Goal: Task Accomplishment & Management: Use online tool/utility

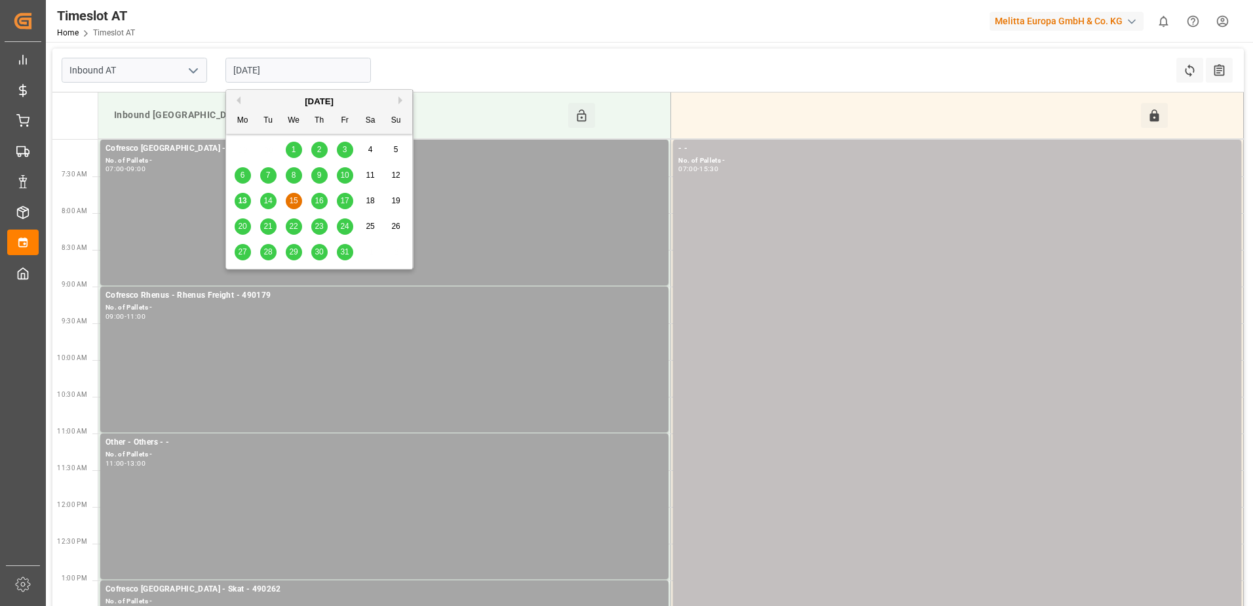
click at [267, 68] on input "[DATE]" at bounding box center [299, 70] width 146 height 25
click at [241, 202] on span "13" at bounding box center [242, 200] width 9 height 9
type input "[DATE]"
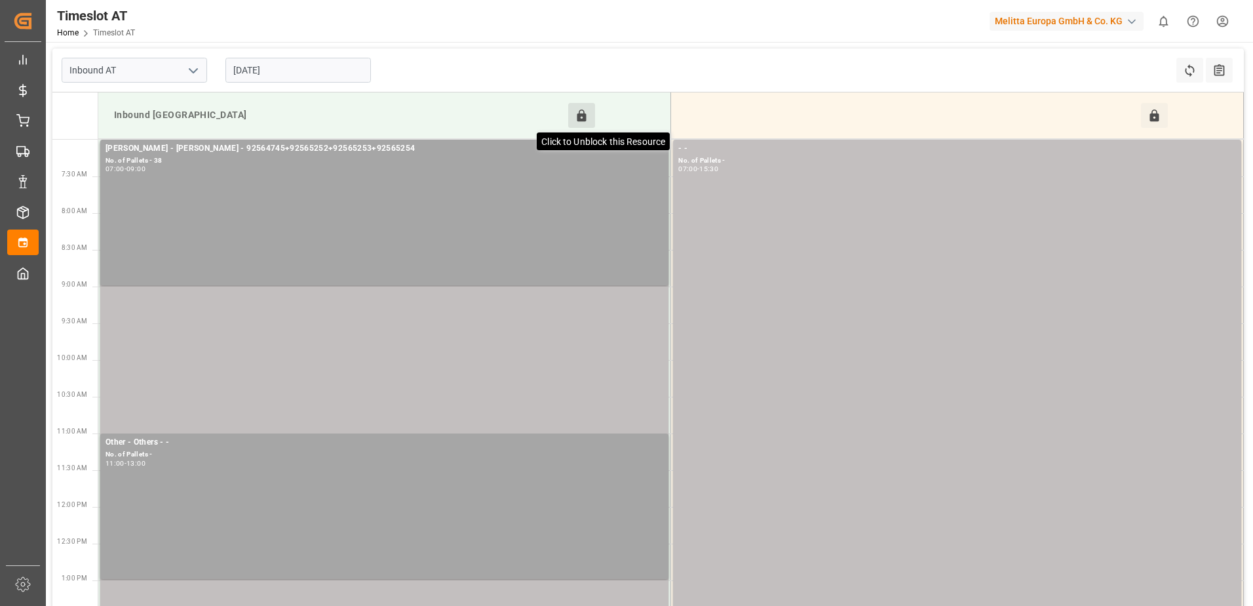
click at [580, 115] on icon at bounding box center [582, 115] width 9 height 12
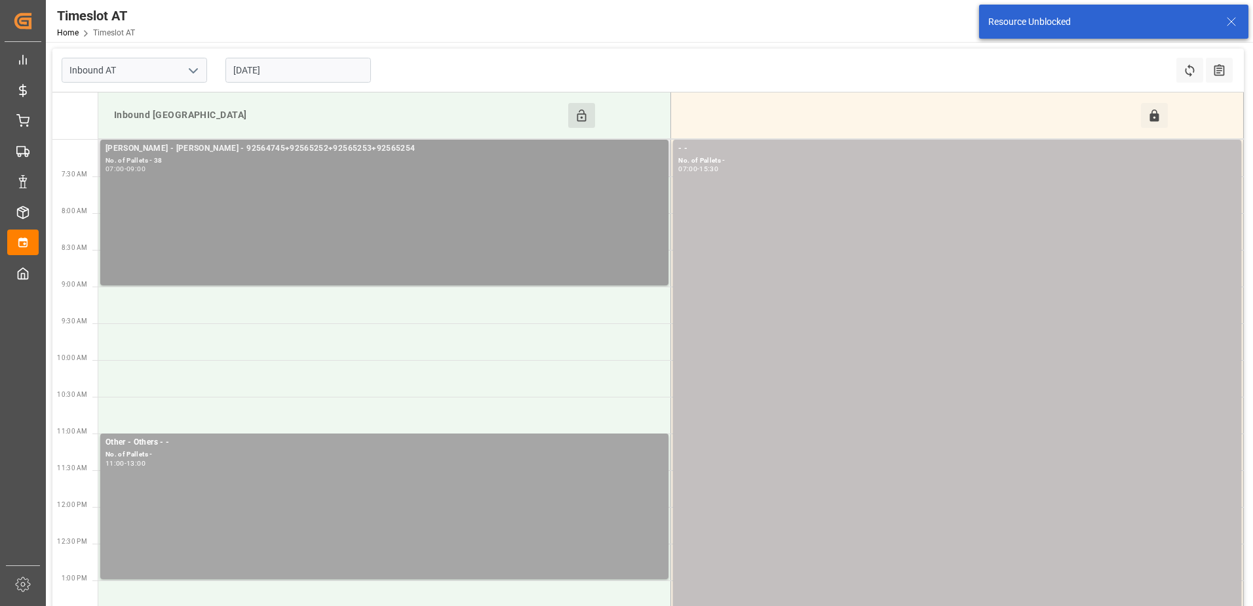
click at [382, 157] on div "No. of Pallets - 38" at bounding box center [385, 160] width 558 height 11
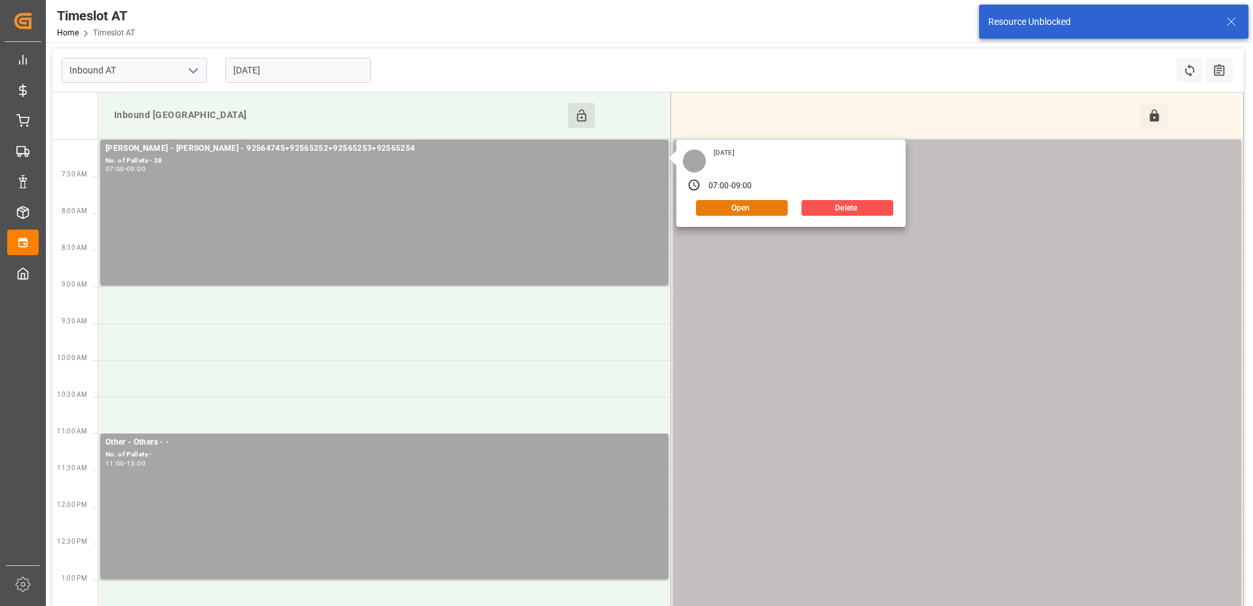
click at [772, 207] on button "Open" at bounding box center [742, 208] width 92 height 16
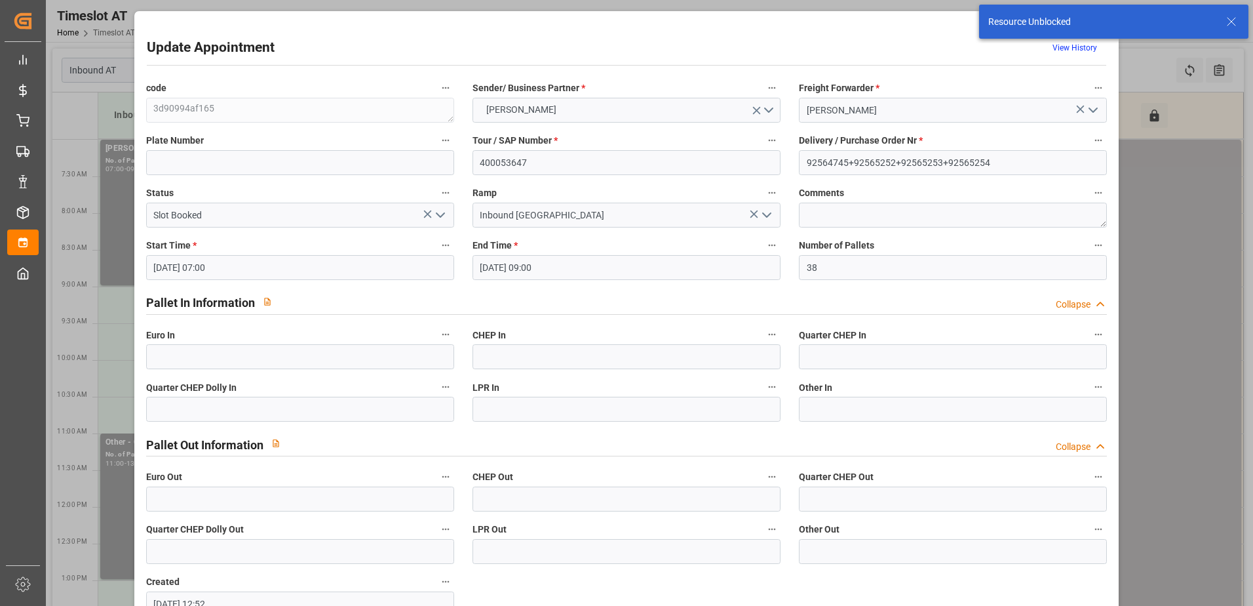
click at [439, 214] on icon "open menu" at bounding box center [441, 215] width 16 height 16
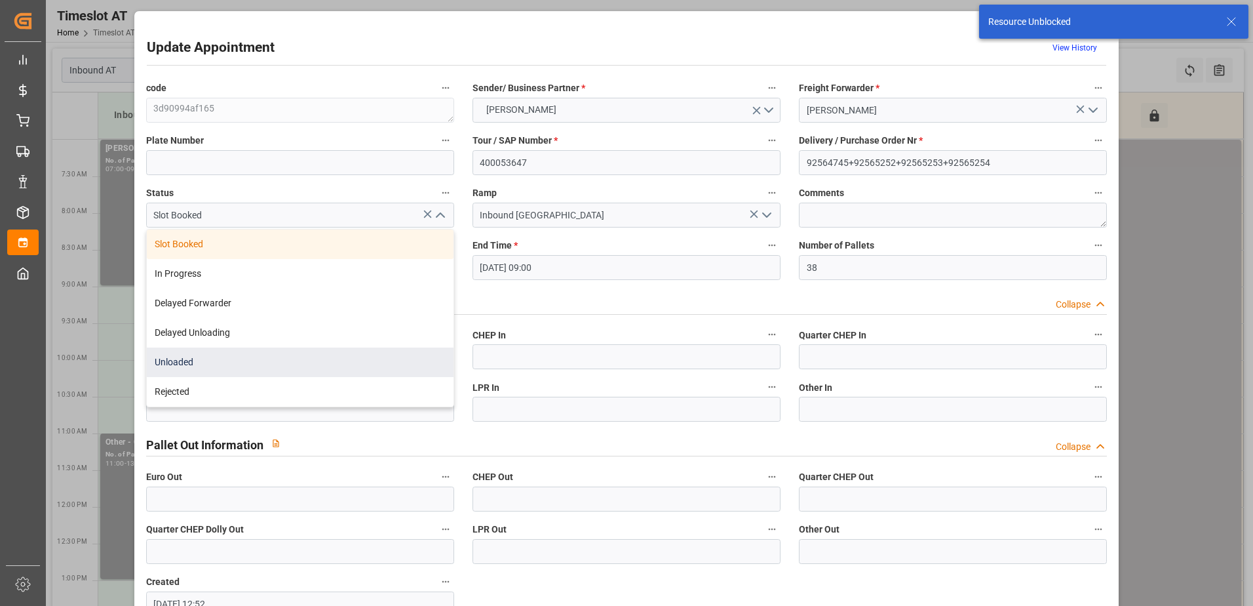
click at [224, 366] on div "Unloaded" at bounding box center [300, 362] width 307 height 30
type input "Unloaded"
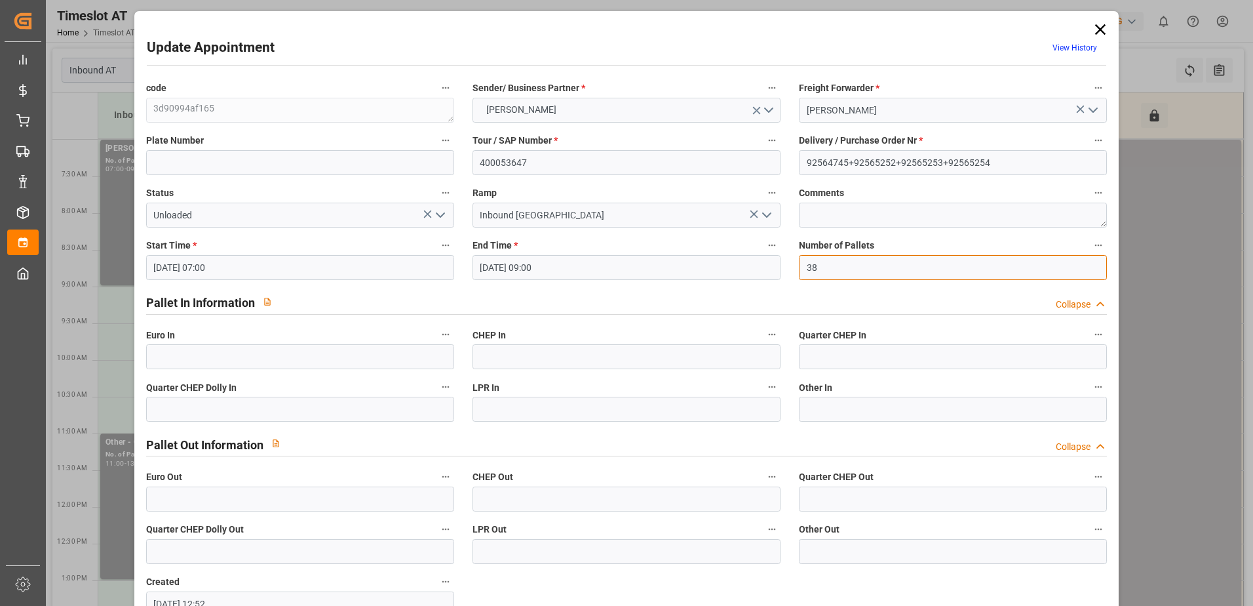
click at [852, 269] on input "38" at bounding box center [953, 267] width 308 height 25
type input "3"
type input "41"
click at [282, 347] on input "text" at bounding box center [300, 356] width 308 height 25
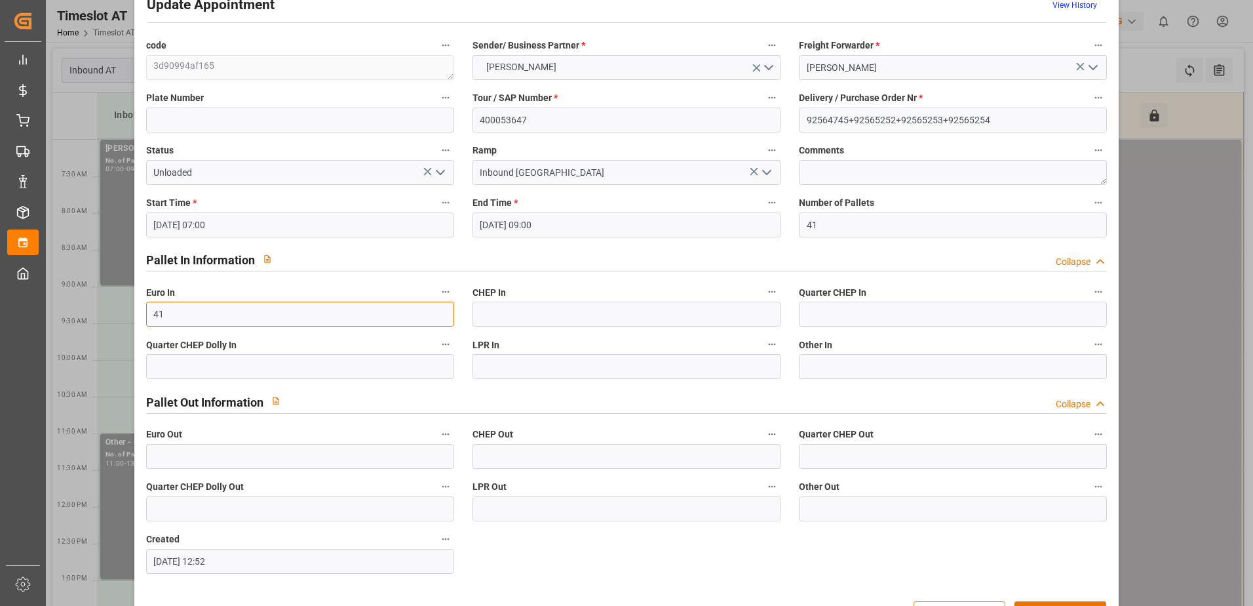
scroll to position [87, 0]
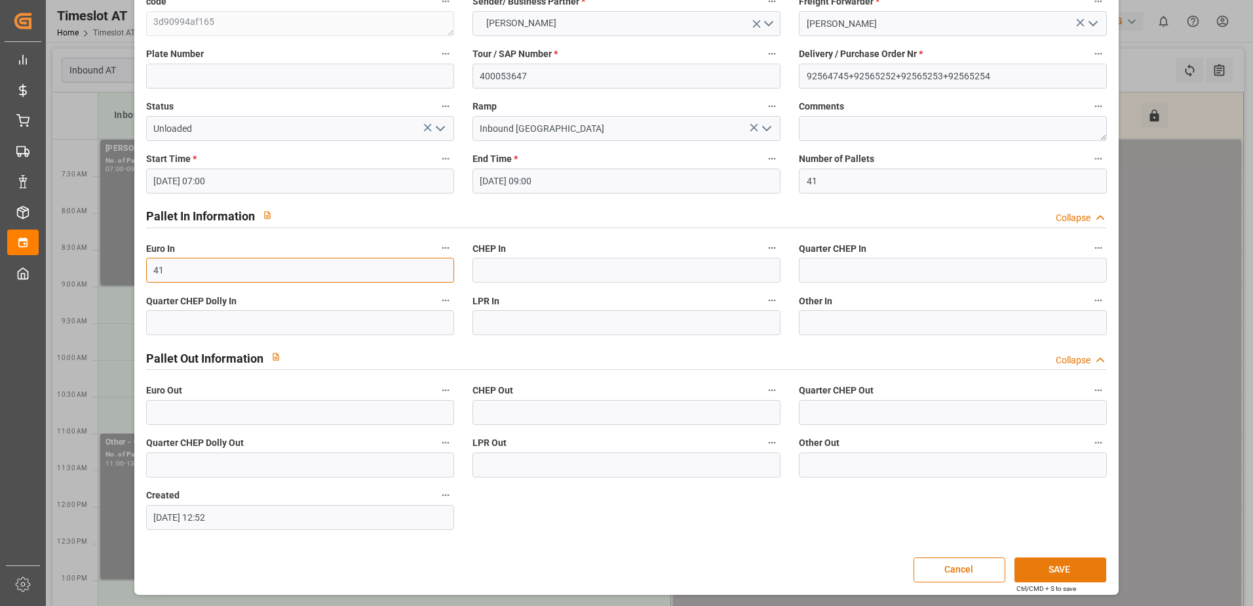
type input "41"
click at [1073, 575] on button "SAVE" at bounding box center [1061, 569] width 92 height 25
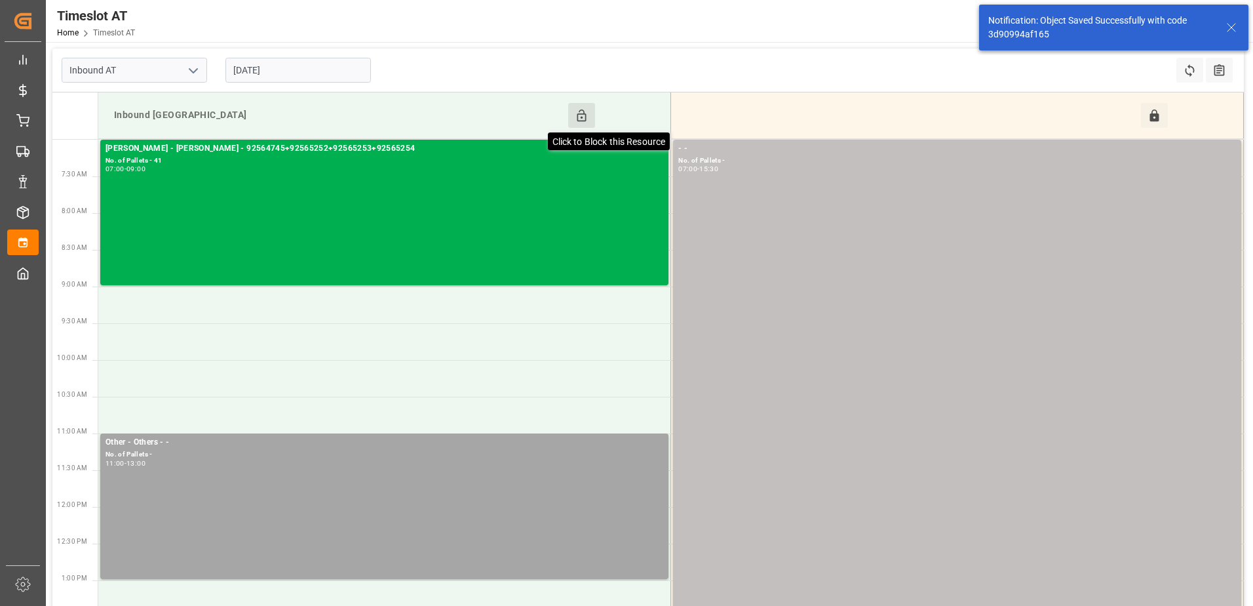
click at [575, 112] on icon at bounding box center [582, 116] width 14 height 14
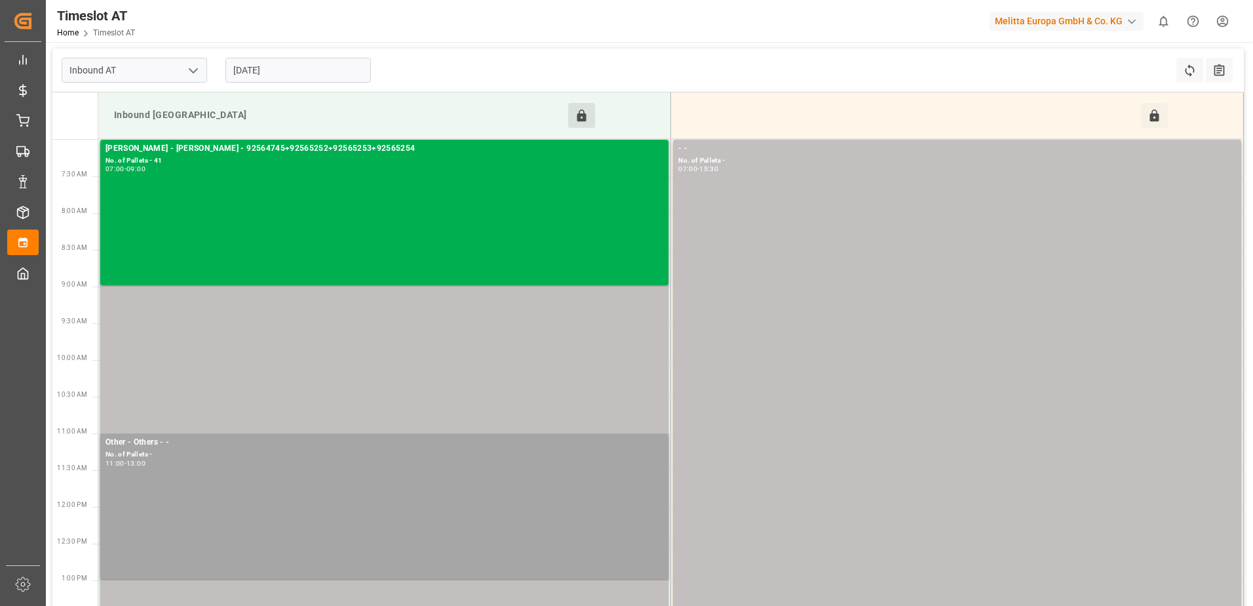
click at [312, 63] on input "[DATE]" at bounding box center [299, 70] width 146 height 25
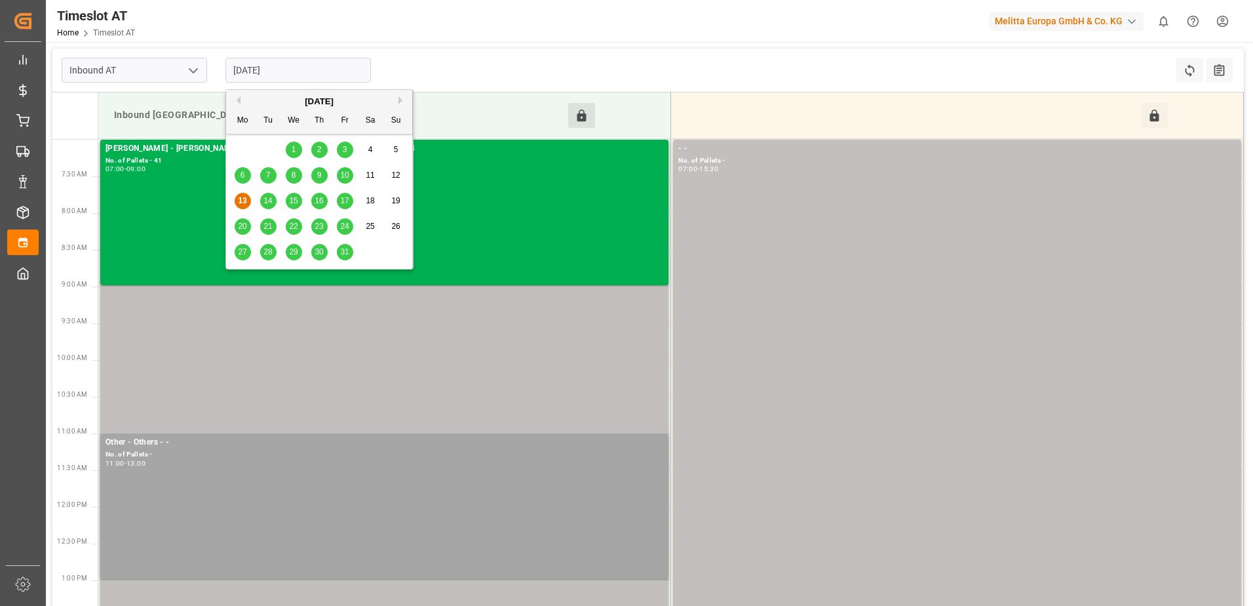
click at [319, 202] on span "16" at bounding box center [319, 200] width 9 height 9
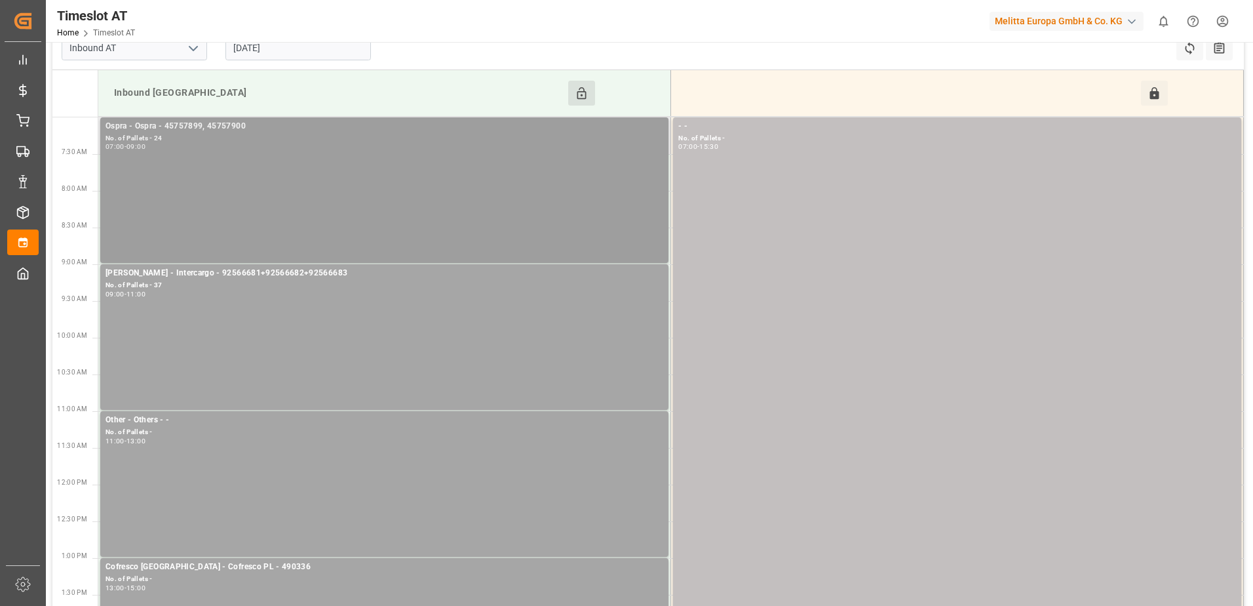
scroll to position [0, 0]
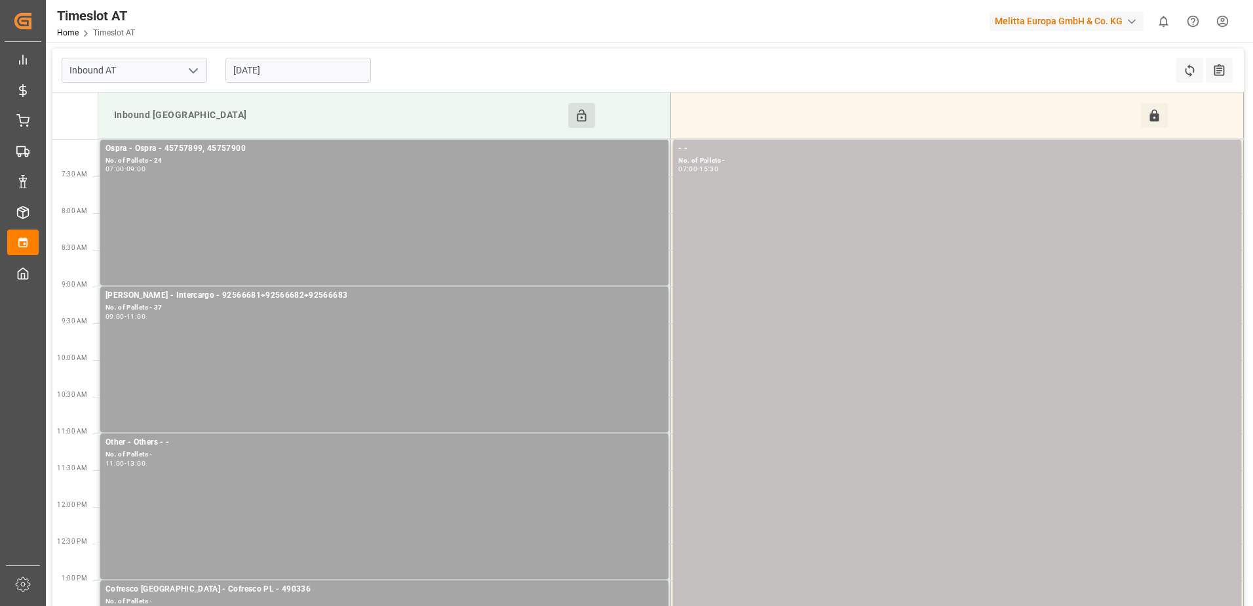
click at [312, 68] on input "[DATE]" at bounding box center [299, 70] width 146 height 25
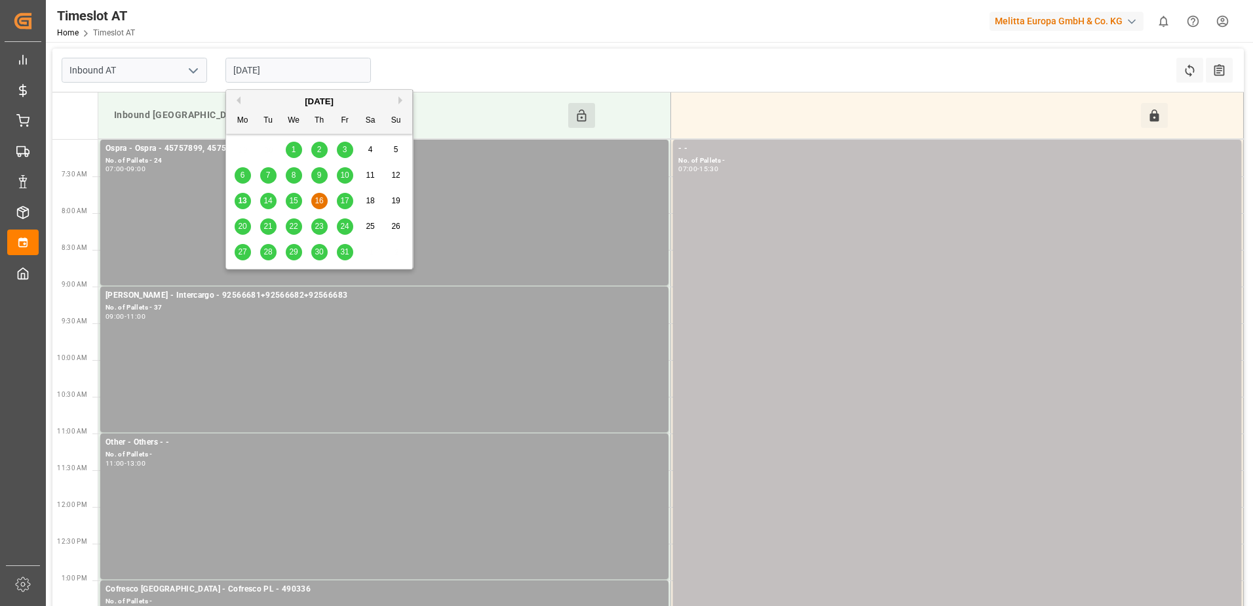
click at [292, 200] on span "15" at bounding box center [293, 200] width 9 height 9
click at [311, 62] on input "[DATE]" at bounding box center [299, 70] width 146 height 25
click at [345, 202] on span "17" at bounding box center [344, 200] width 9 height 9
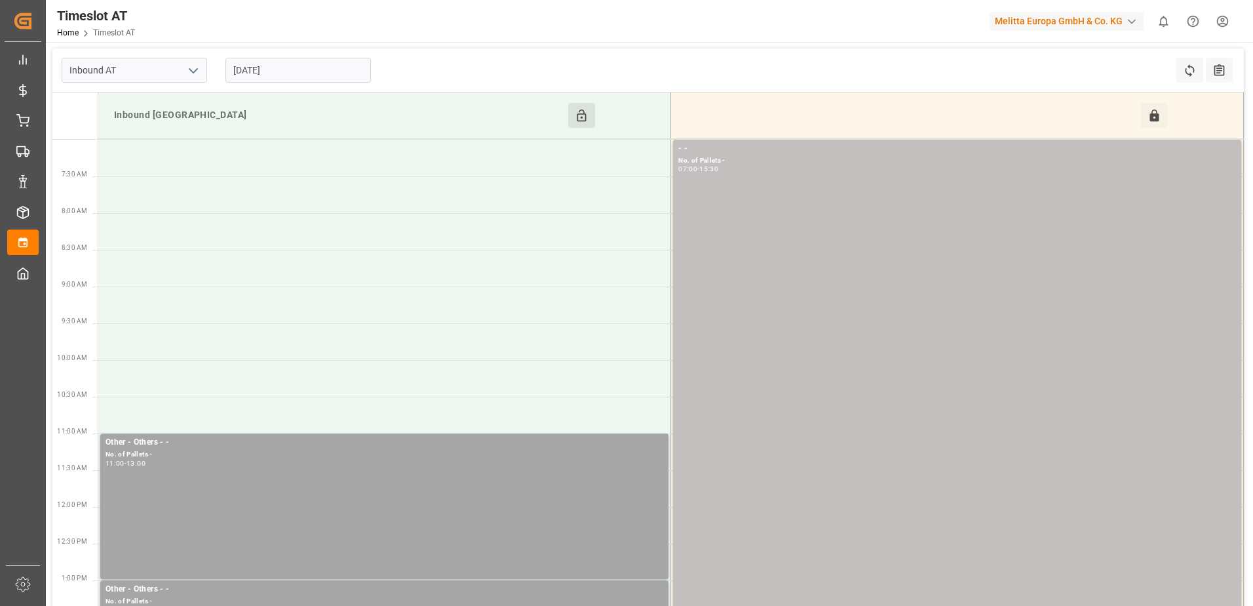
click at [323, 65] on input "[DATE]" at bounding box center [299, 70] width 146 height 25
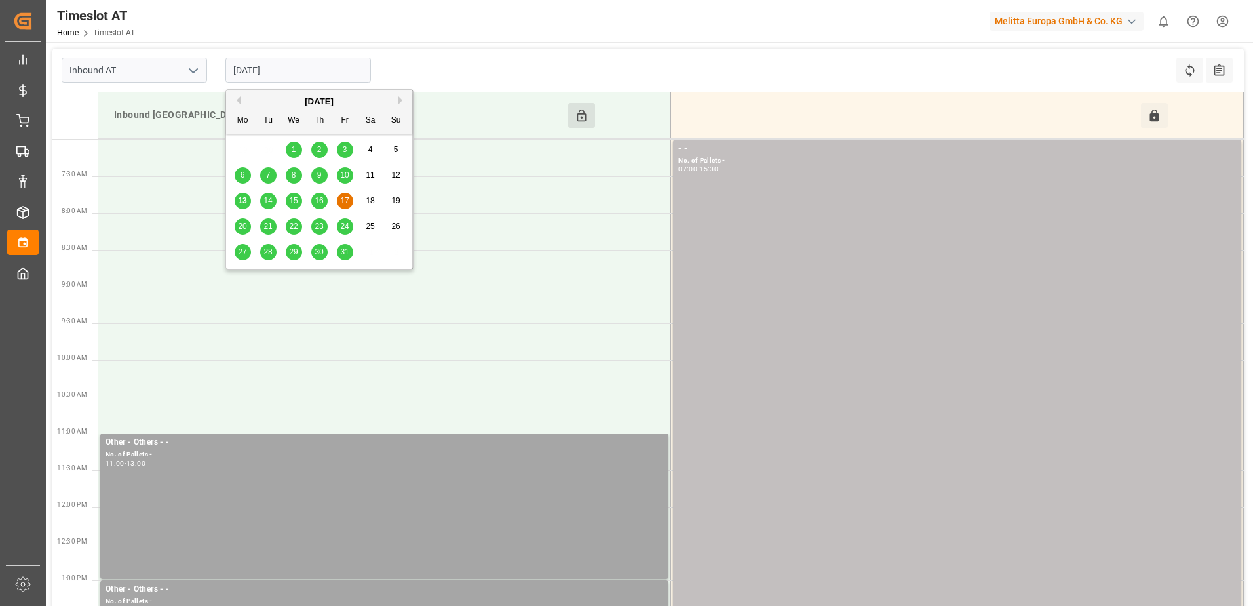
click at [246, 200] on span "13" at bounding box center [242, 200] width 9 height 9
type input "[DATE]"
